Goal: Task Accomplishment & Management: Complete application form

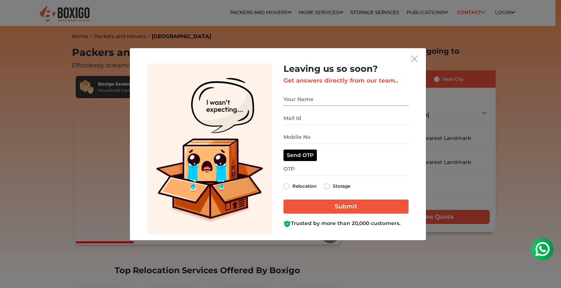
click at [308, 101] on input "get free quote dialog" at bounding box center [345, 99] width 125 height 13
type input "[PERSON_NAME]"
type input "09036796828"
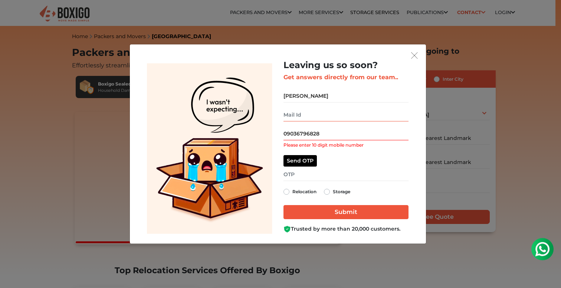
click at [335, 120] on input "get free quote dialog" at bounding box center [345, 115] width 125 height 13
click at [300, 162] on button "Send OTP" at bounding box center [299, 160] width 33 height 11
click at [329, 115] on input "get free quote dialog" at bounding box center [345, 115] width 125 height 13
type input "vamsiko"
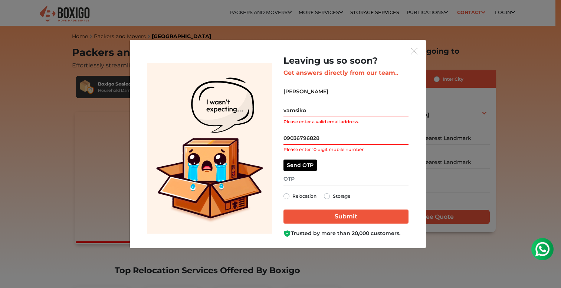
click at [328, 102] on div "Leaving us so soon? Get answers directly from our team.. [PERSON_NAME] vamsiko …" at bounding box center [345, 147] width 125 height 182
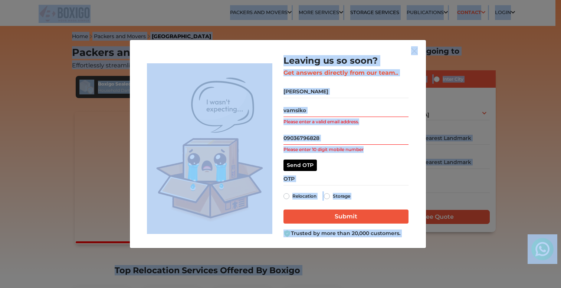
click at [324, 112] on input "vamsiko" at bounding box center [345, 110] width 125 height 13
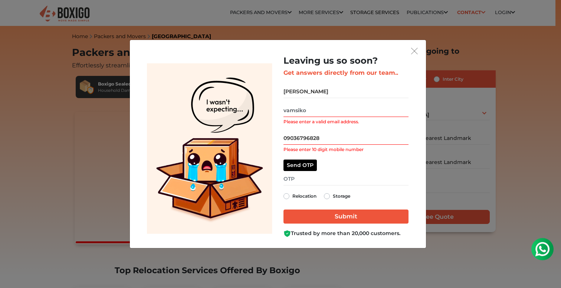
click at [324, 112] on input "vamsiko" at bounding box center [345, 110] width 125 height 13
paste input "[EMAIL_ADDRESS][DOMAIN_NAME]"
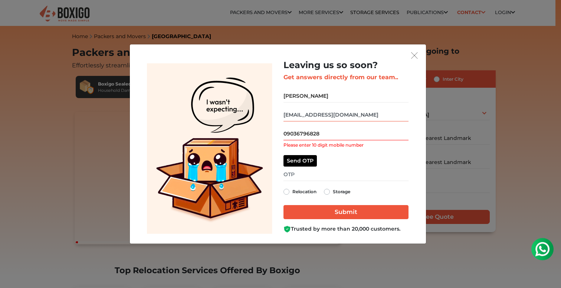
type input "[EMAIL_ADDRESS][DOMAIN_NAME]"
click at [285, 136] on input "09036796828" at bounding box center [345, 134] width 125 height 13
click at [286, 136] on input "09036796828" at bounding box center [345, 134] width 125 height 13
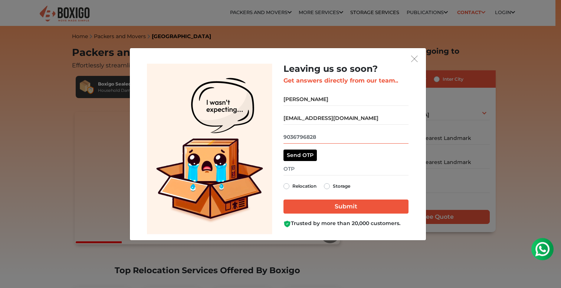
type input "9036796828"
click at [308, 172] on input "get free quote dialog" at bounding box center [345, 169] width 125 height 13
click at [292, 186] on label "Relocation" at bounding box center [304, 186] width 24 height 9
click at [287, 186] on input "Relocation" at bounding box center [286, 185] width 6 height 7
radio input "true"
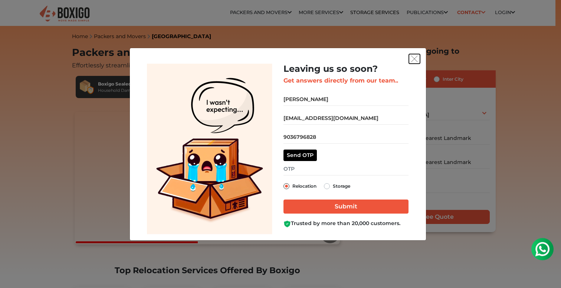
click at [413, 59] on img "get free quote dialog" at bounding box center [414, 59] width 7 height 7
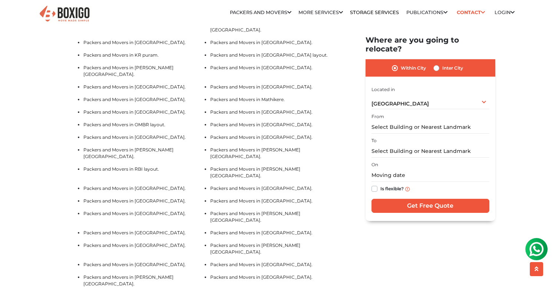
scroll to position [1788, 0]
